Goal: Check status: Check status

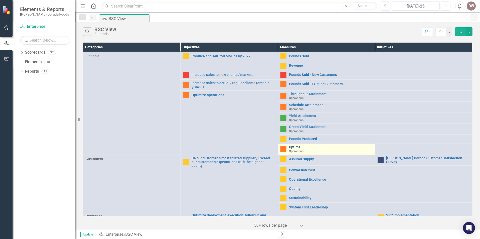
click at [292, 147] on link "Uptime" at bounding box center [331, 147] width 84 height 4
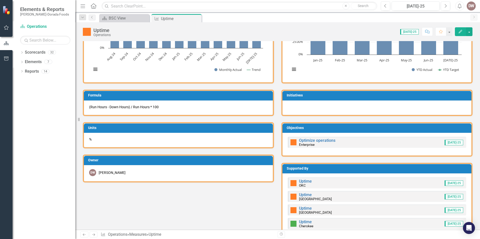
scroll to position [151, 0]
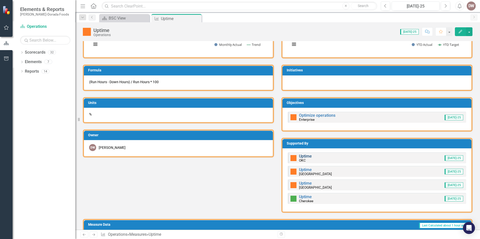
click at [304, 156] on link "Uptime" at bounding box center [305, 156] width 13 height 5
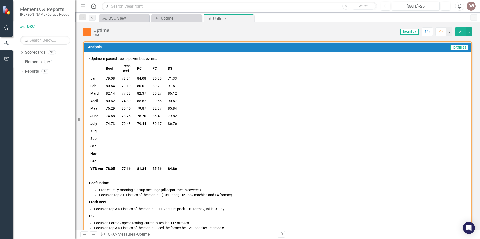
scroll to position [25, 0]
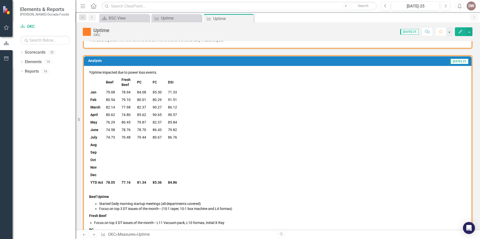
click at [90, 72] on p "*Uptime impacted due to power loss events." at bounding box center [277, 73] width 377 height 6
click at [89, 71] on div "*Uptime impacted due to power loss events. Beef Fresh Beef PC FC DSI Jan 79.08 …" at bounding box center [277, 178] width 387 height 224
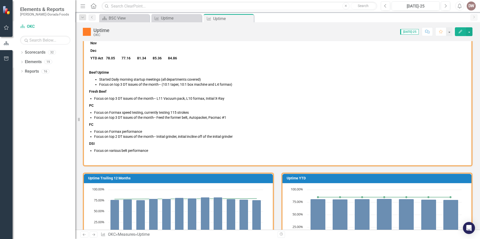
scroll to position [151, 0]
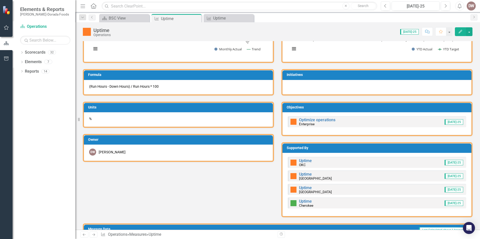
scroll to position [151, 0]
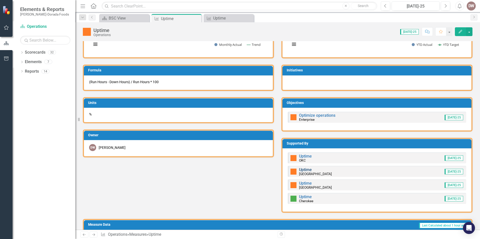
click at [303, 170] on link "Uptime" at bounding box center [305, 170] width 13 height 5
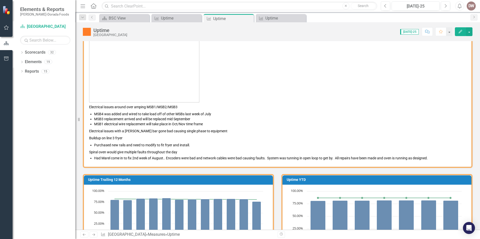
scroll to position [50, 0]
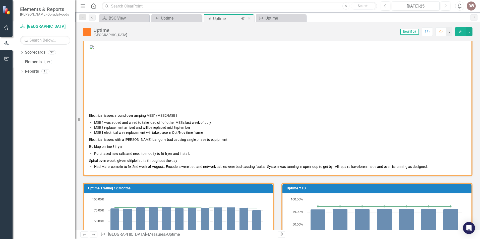
click at [249, 19] on icon "Close" at bounding box center [248, 19] width 5 height 4
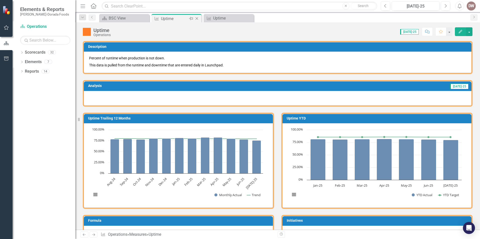
click at [198, 18] on icon "Close" at bounding box center [196, 19] width 5 height 4
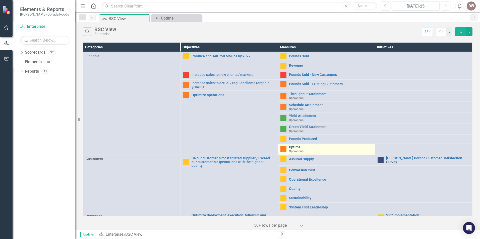
click at [292, 148] on link "Uptime" at bounding box center [331, 147] width 84 height 4
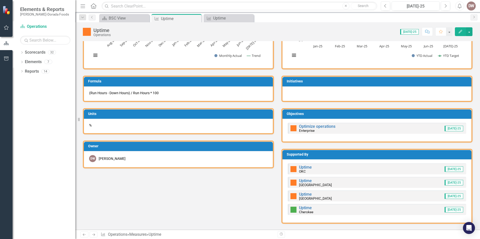
scroll to position [151, 0]
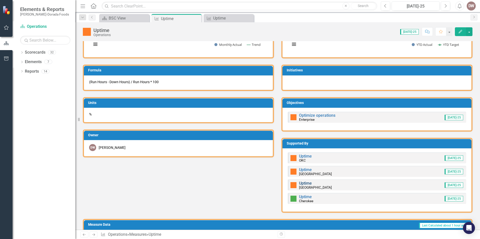
click at [300, 184] on link "Uptime" at bounding box center [305, 183] width 13 height 5
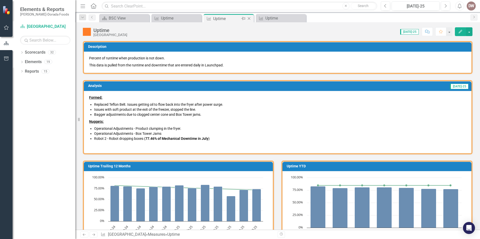
click at [250, 18] on icon "Close" at bounding box center [248, 19] width 5 height 4
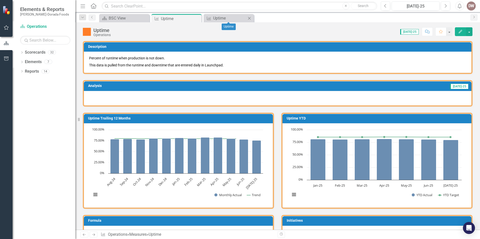
click at [250, 18] on icon "Close" at bounding box center [249, 18] width 5 height 4
click at [91, 17] on icon "Previous" at bounding box center [92, 17] width 4 height 3
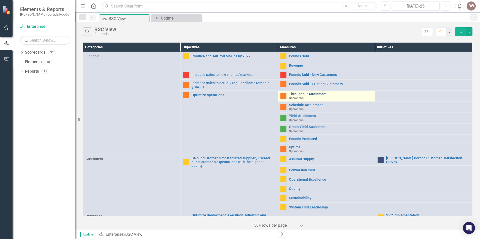
click at [297, 94] on link "Throughput Attainment" at bounding box center [331, 94] width 84 height 4
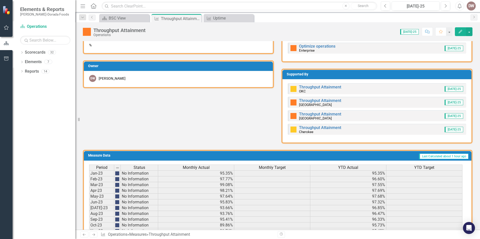
scroll to position [226, 0]
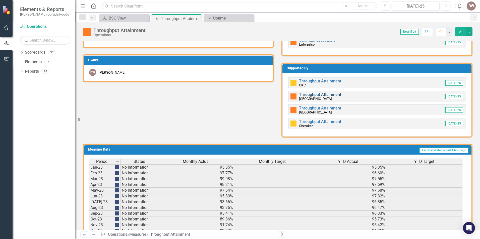
click at [321, 95] on link "Throughput Attainment" at bounding box center [320, 94] width 42 height 5
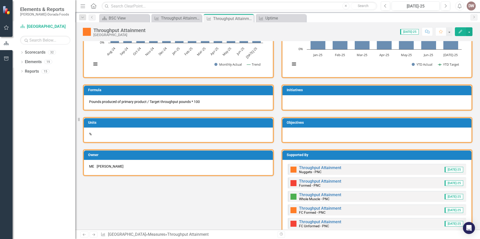
scroll to position [301, 0]
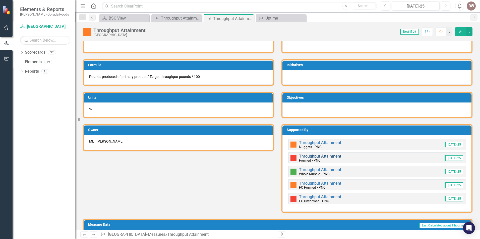
click at [310, 156] on link "Throughput Attainment" at bounding box center [320, 156] width 42 height 5
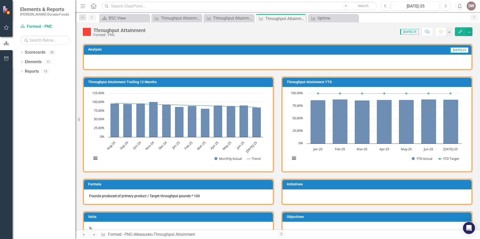
scroll to position [25, 0]
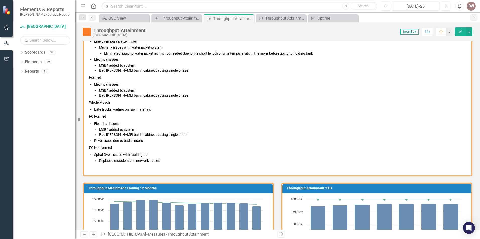
scroll to position [50, 0]
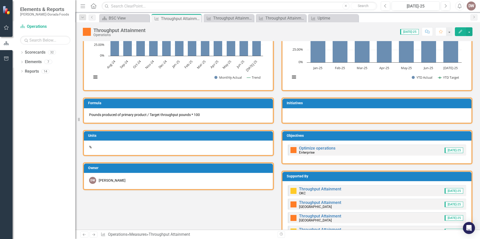
scroll to position [151, 0]
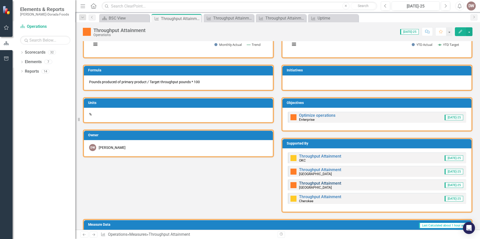
click at [318, 183] on link "Throughput Attainment" at bounding box center [320, 183] width 42 height 5
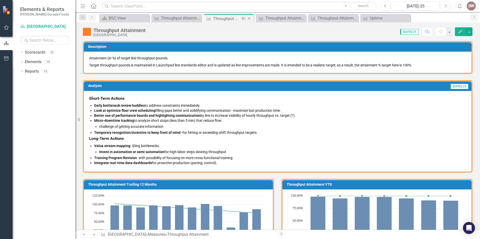
click at [250, 18] on icon "Close" at bounding box center [248, 19] width 5 height 4
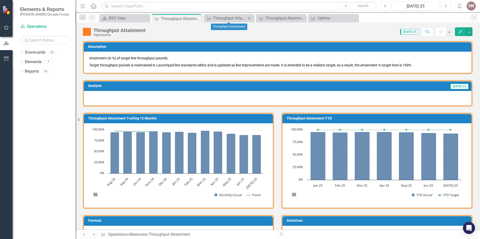
click at [249, 18] on icon at bounding box center [249, 18] width 3 height 3
click at [251, 18] on icon "Close" at bounding box center [249, 18] width 5 height 4
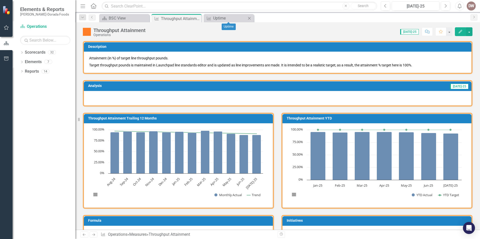
click at [250, 17] on icon "Close" at bounding box center [249, 18] width 5 height 4
click at [0, 0] on icon "Close" at bounding box center [0, 0] width 0 height 0
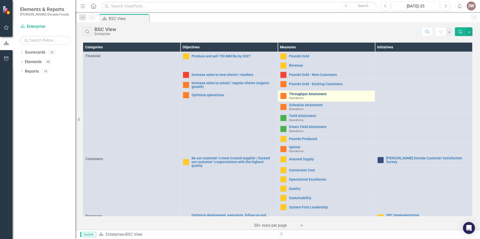
click at [307, 94] on link "Throughput Attainment" at bounding box center [331, 94] width 84 height 4
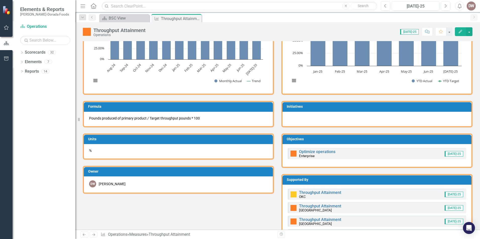
scroll to position [125, 0]
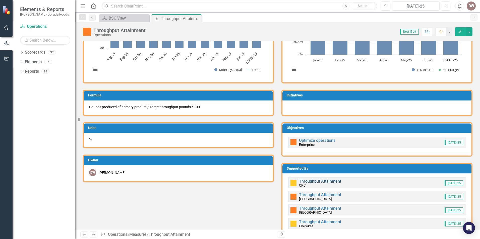
click at [307, 181] on link "Throughput Attainment" at bounding box center [320, 181] width 42 height 5
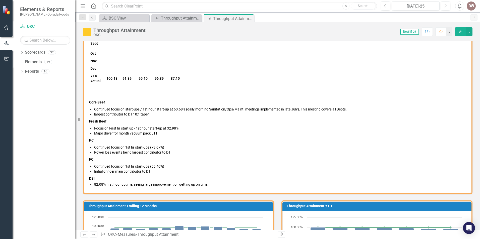
scroll to position [125, 0]
